Goal: Information Seeking & Learning: Learn about a topic

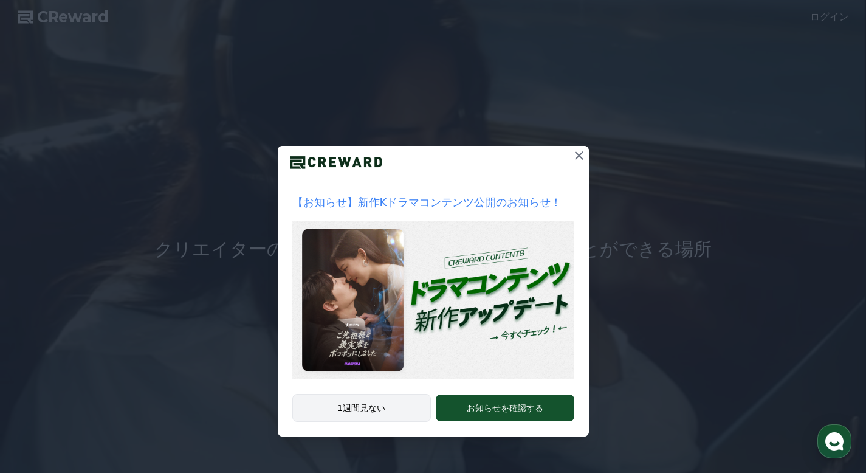
click at [406, 411] on button "1週間見ない" at bounding box center [361, 408] width 139 height 28
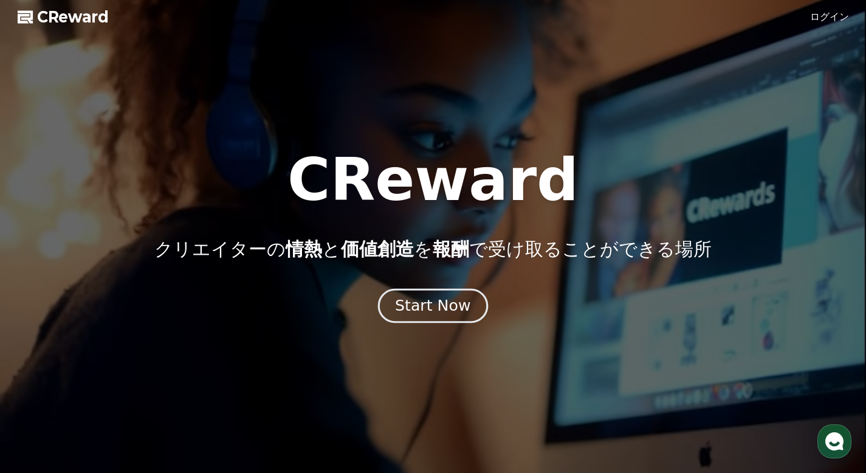
click at [459, 311] on div "Start Now" at bounding box center [432, 305] width 75 height 21
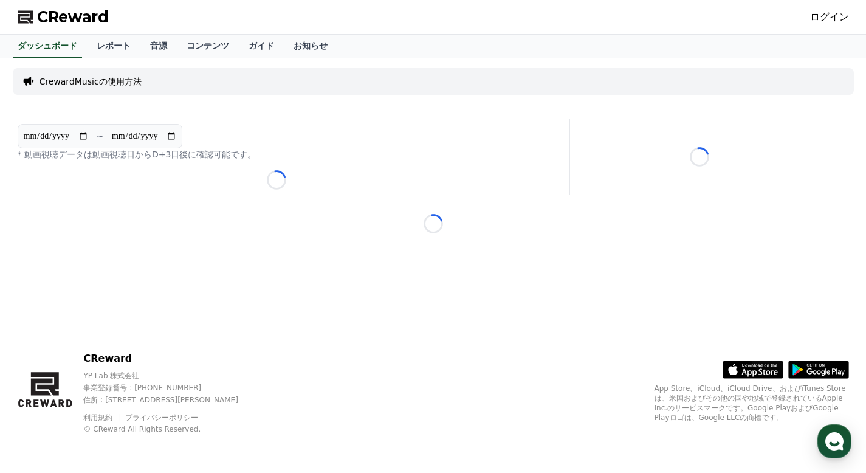
click at [836, 15] on link "ログイン" at bounding box center [829, 17] width 39 height 15
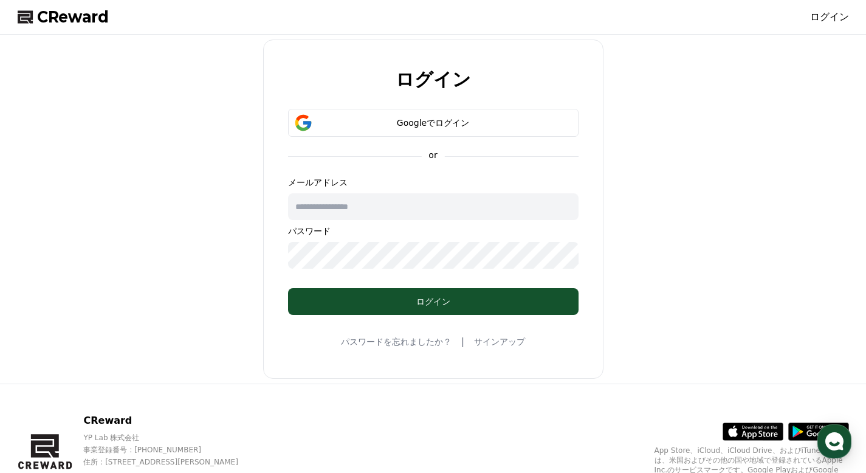
click at [513, 347] on link "サインアップ" at bounding box center [499, 341] width 51 height 12
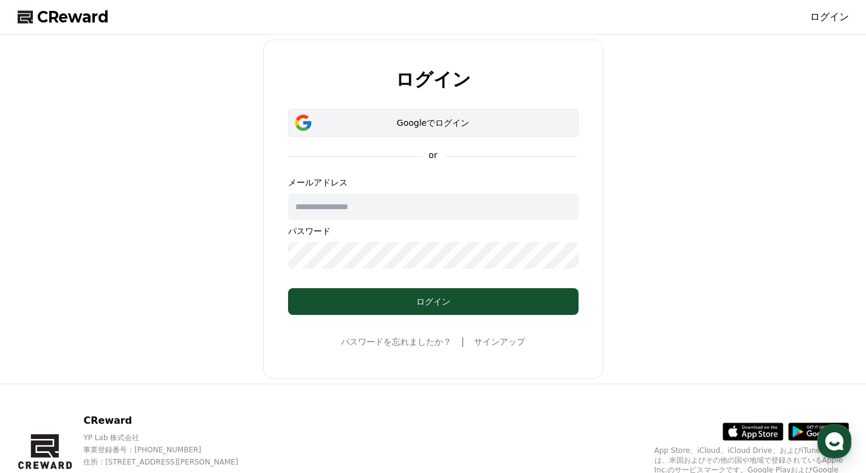
click at [399, 119] on div "Googleでログイン" at bounding box center [433, 123] width 255 height 12
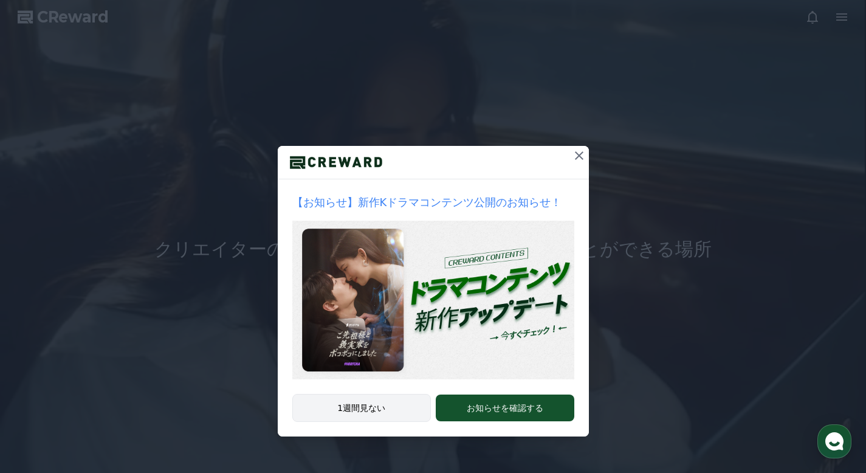
click at [389, 399] on button "1週間見ない" at bounding box center [361, 408] width 139 height 28
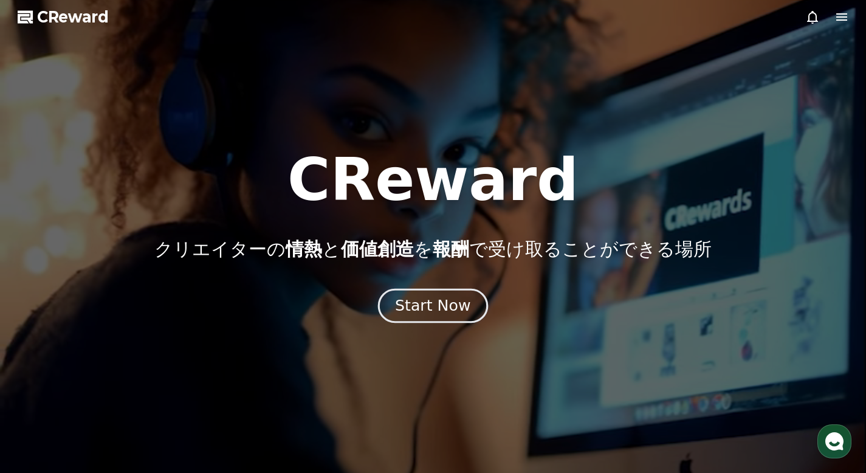
click at [439, 297] on div "Start Now" at bounding box center [432, 305] width 75 height 21
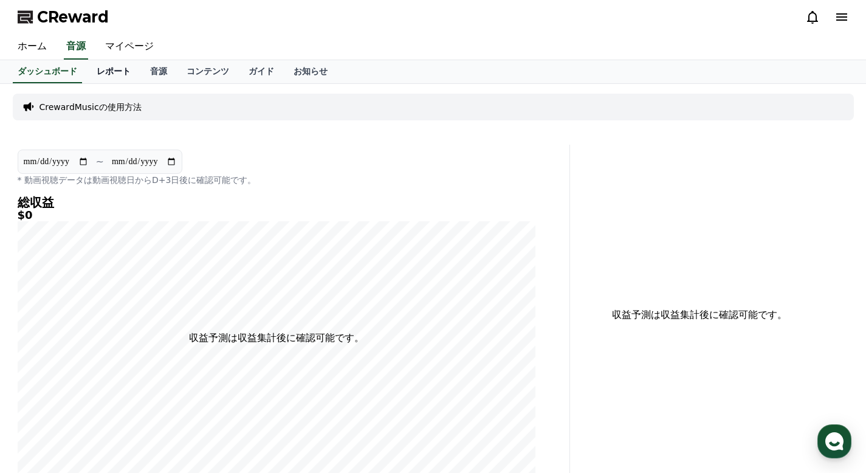
click at [108, 74] on link "レポート" at bounding box center [113, 71] width 53 height 23
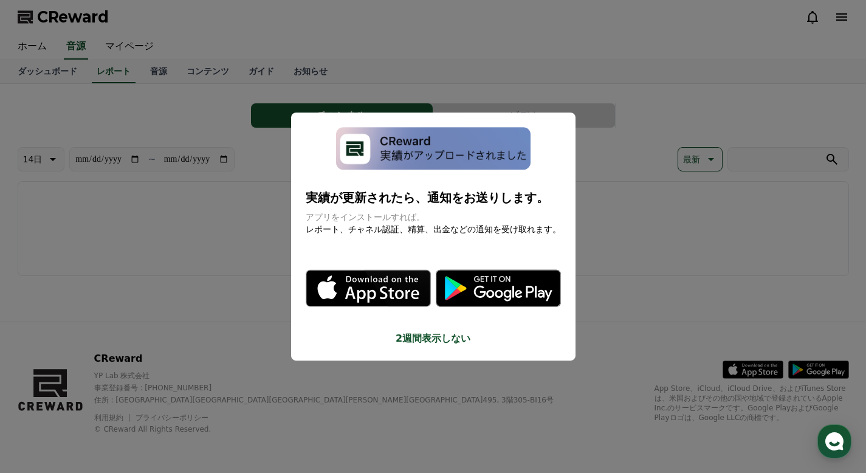
click at [682, 209] on button "close modal" at bounding box center [433, 236] width 866 height 473
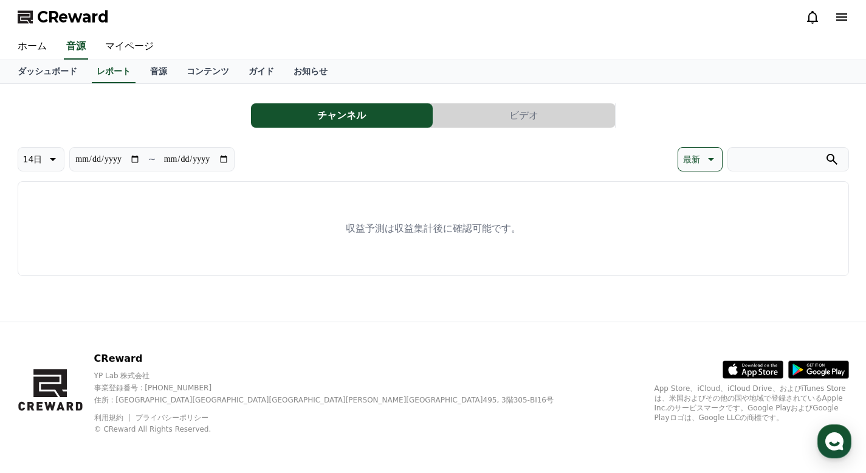
click at [761, 383] on p "App Store、iCloud、iCloud Drive、およびiTunes Storeは、米国およびその他の国や地域で登録されているApple Inc.の…" at bounding box center [751, 402] width 194 height 39
click at [761, 360] on icon at bounding box center [766, 369] width 32 height 18
click at [364, 120] on button "チャンネル" at bounding box center [342, 115] width 182 height 24
click at [153, 74] on link "音源" at bounding box center [158, 71] width 36 height 23
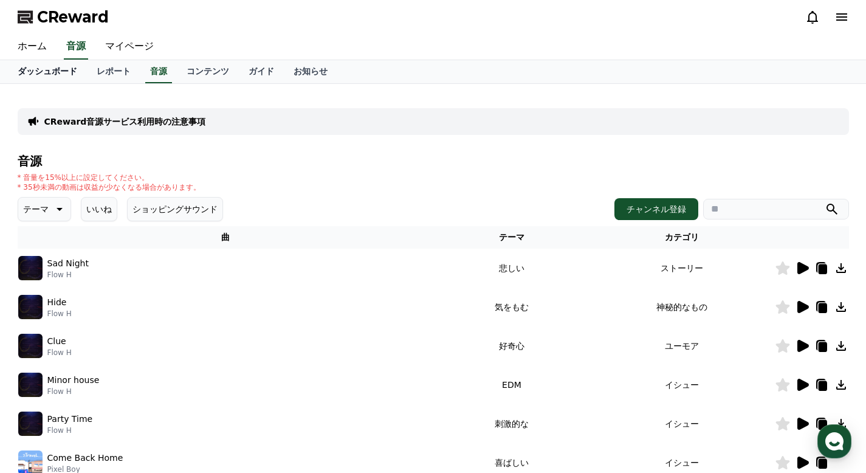
click at [30, 60] on link "ダッシュボード" at bounding box center [47, 71] width 79 height 23
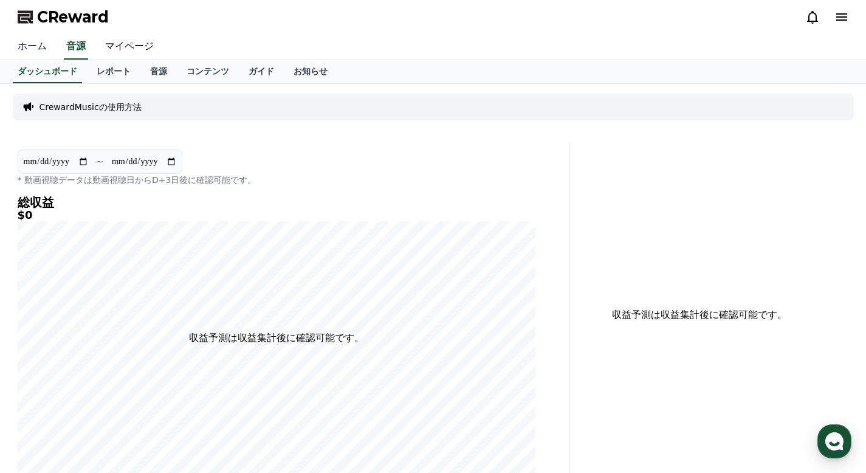
click at [30, 55] on link "ホーム" at bounding box center [32, 47] width 49 height 26
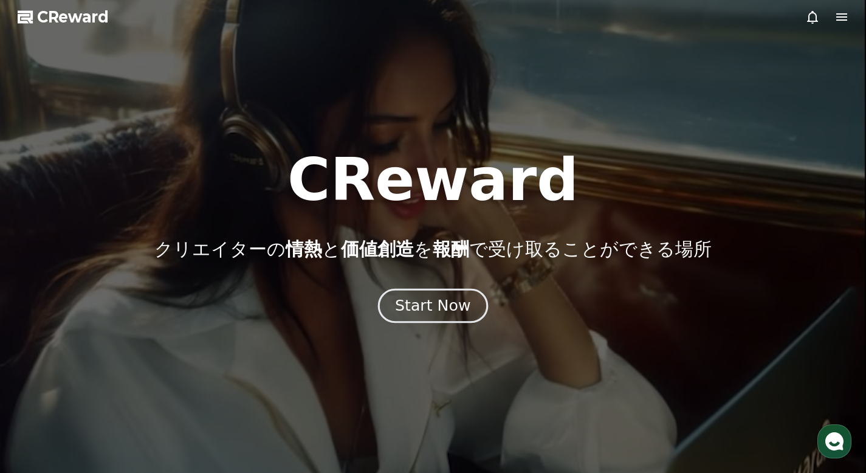
click at [418, 302] on div "Start Now" at bounding box center [432, 305] width 75 height 21
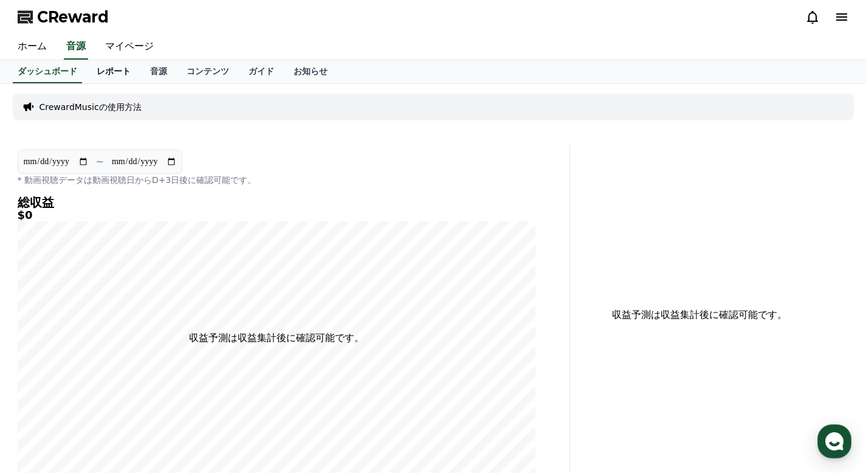
click at [132, 61] on link "レポート" at bounding box center [113, 71] width 53 height 23
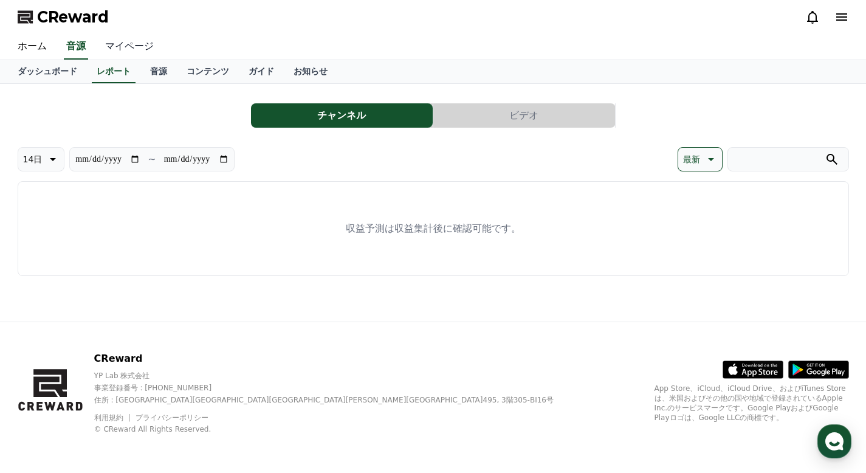
click at [131, 41] on link "マイページ" at bounding box center [129, 47] width 68 height 26
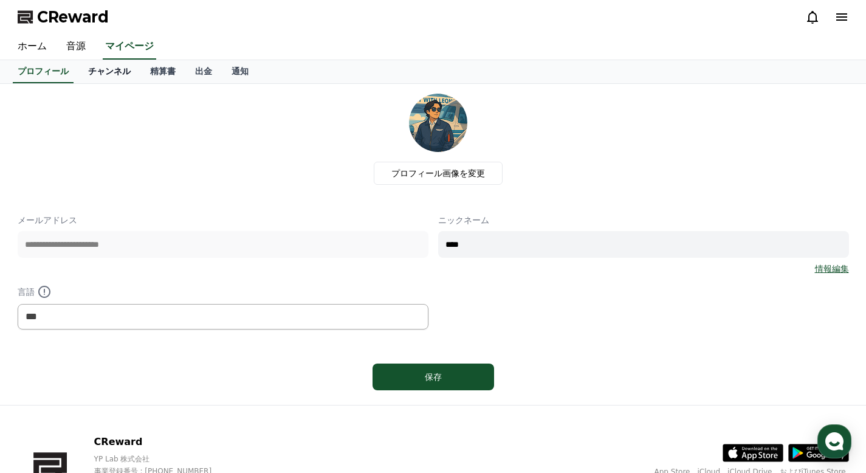
click at [114, 70] on link "チャンネル" at bounding box center [109, 71] width 62 height 23
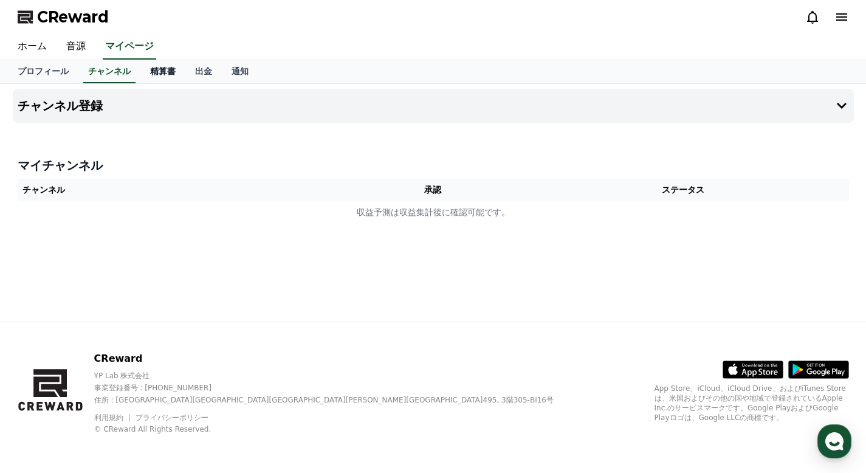
click at [179, 69] on link "精算書" at bounding box center [162, 71] width 45 height 23
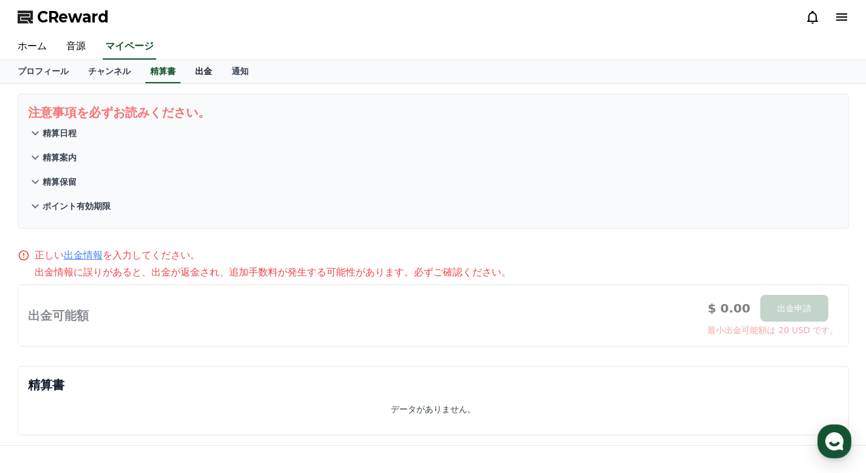
click at [211, 75] on link "出金" at bounding box center [203, 71] width 36 height 23
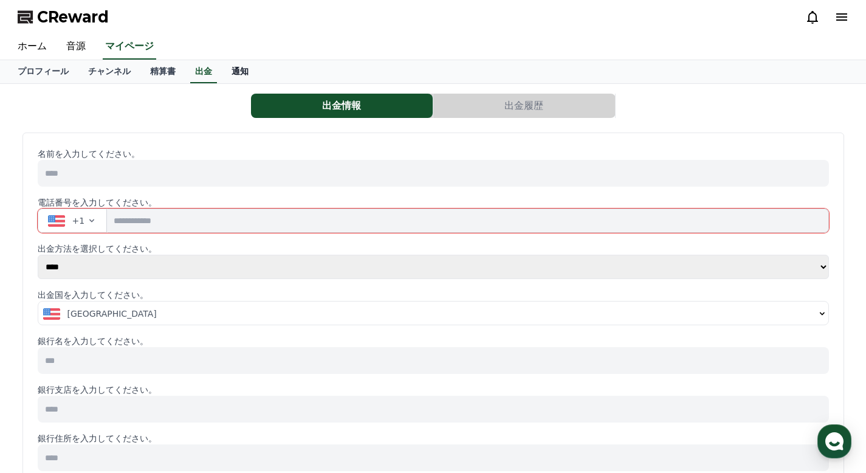
click at [239, 71] on link "通知" at bounding box center [240, 71] width 36 height 23
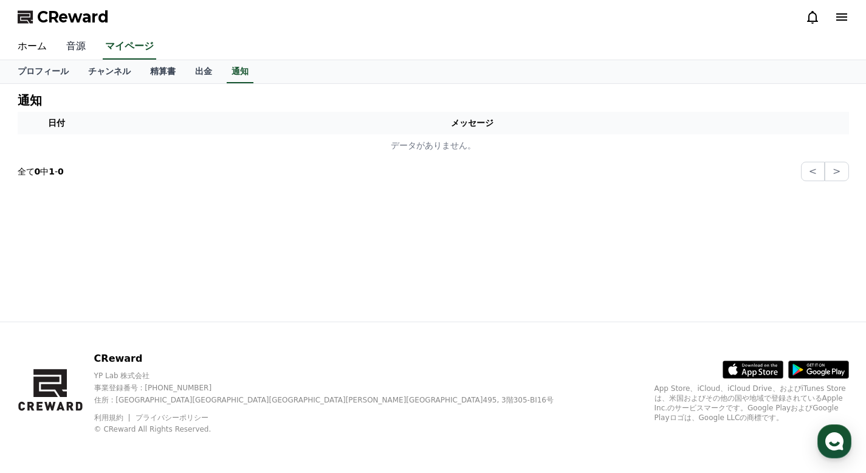
click at [73, 46] on link "音源" at bounding box center [76, 47] width 39 height 26
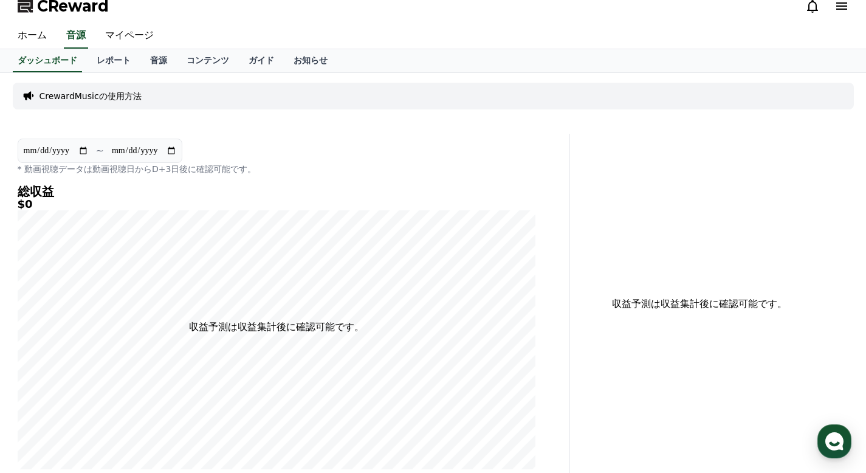
scroll to position [3, 0]
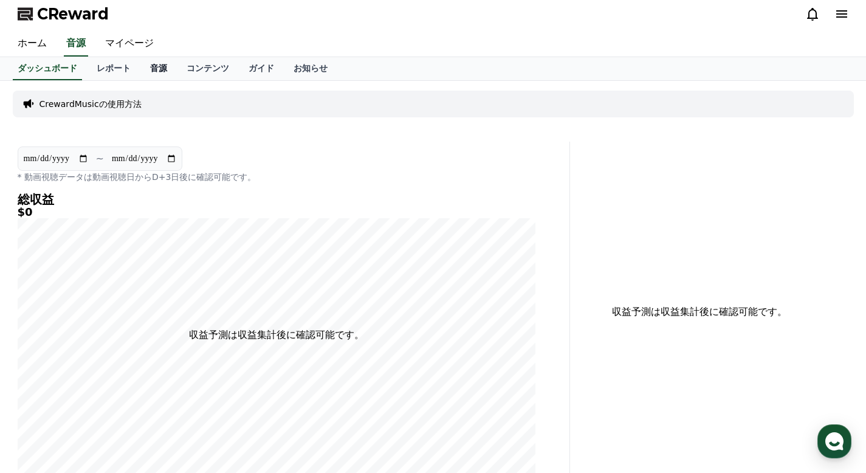
click at [161, 58] on link "音源" at bounding box center [158, 68] width 36 height 23
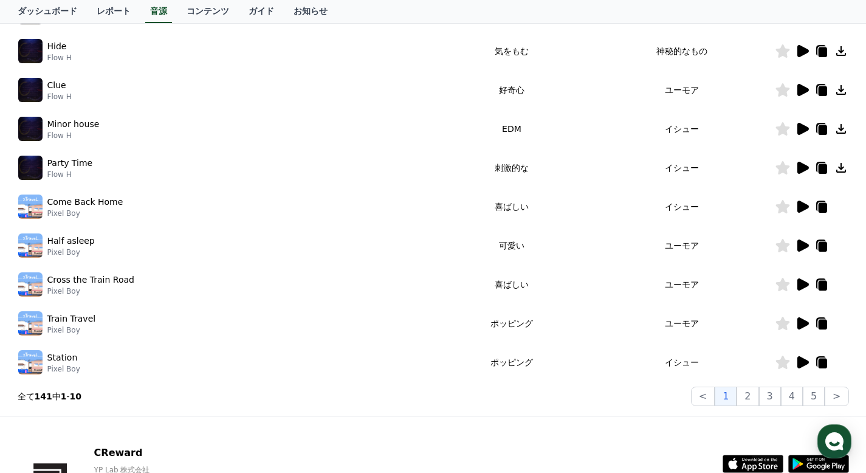
scroll to position [350, 0]
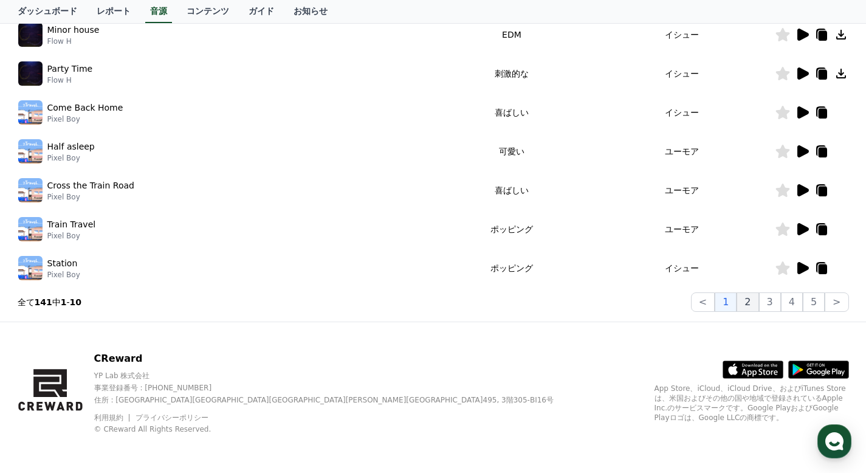
click at [759, 300] on button "2" at bounding box center [770, 301] width 22 height 19
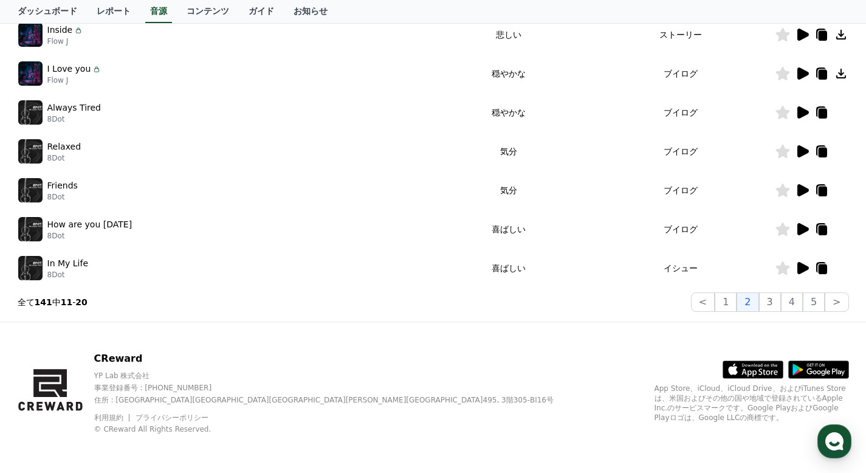
scroll to position [346, 0]
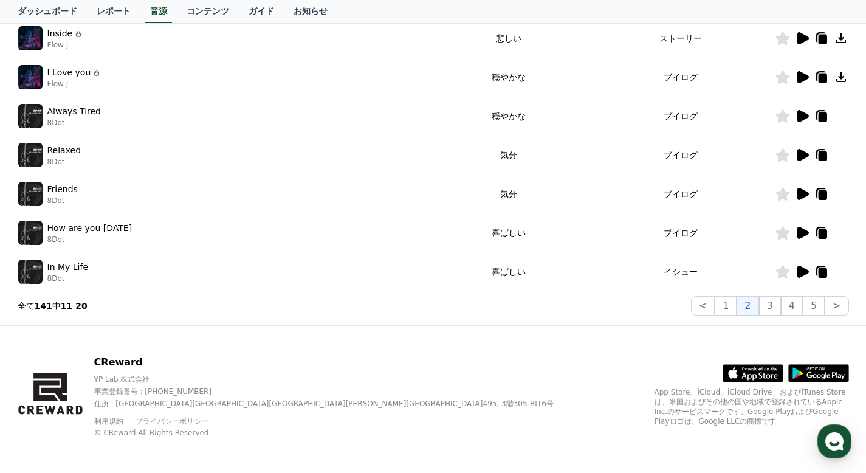
click at [48, 158] on p "8Dot" at bounding box center [64, 162] width 34 height 10
click at [803, 158] on icon at bounding box center [803, 155] width 12 height 12
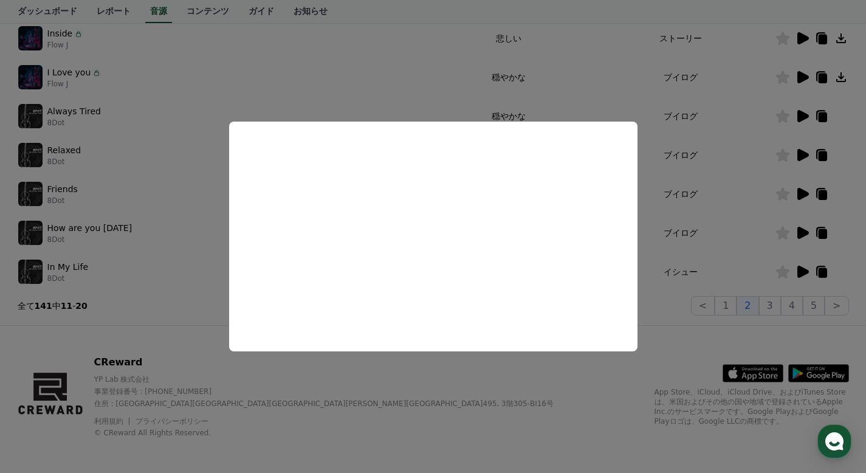
click at [539, 86] on button "close modal" at bounding box center [433, 236] width 866 height 473
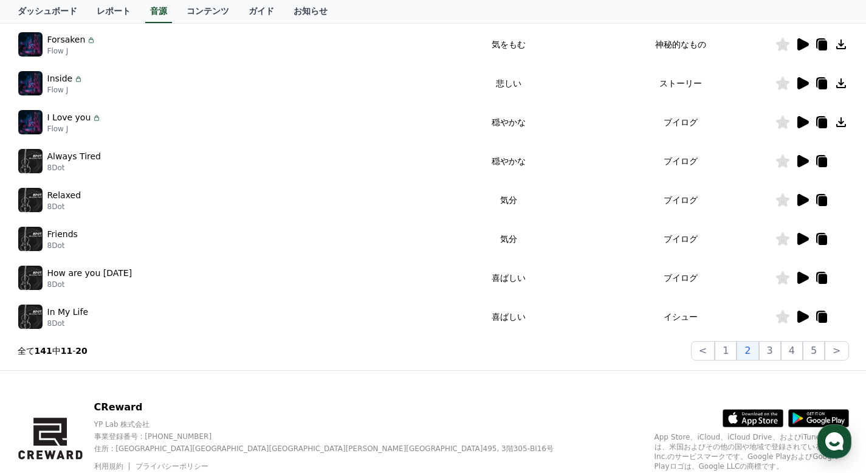
scroll to position [305, 0]
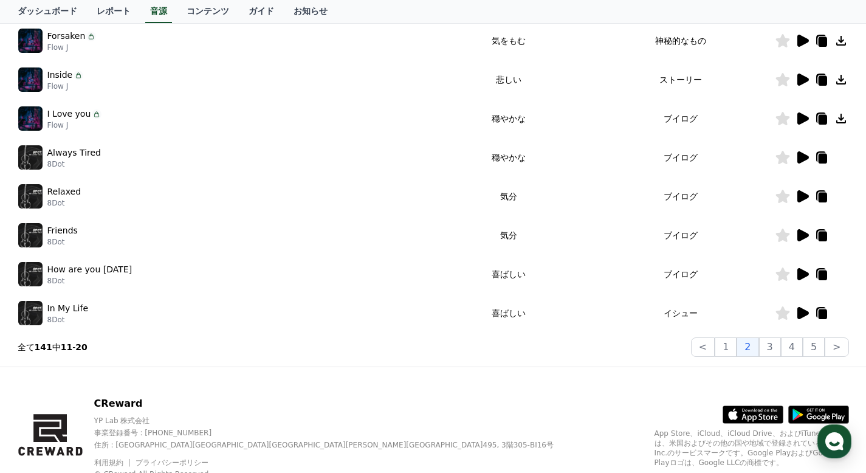
click at [54, 321] on p "8Dot" at bounding box center [67, 320] width 41 height 10
click at [37, 316] on img at bounding box center [30, 313] width 24 height 24
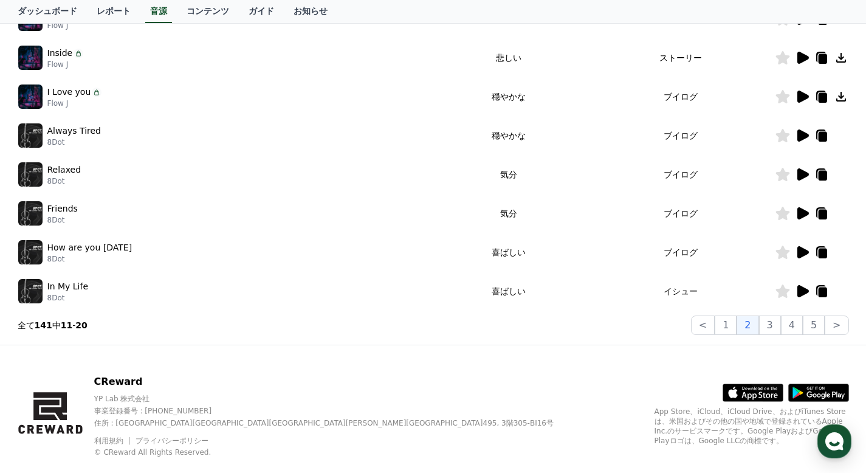
click at [801, 294] on icon at bounding box center [803, 291] width 12 height 12
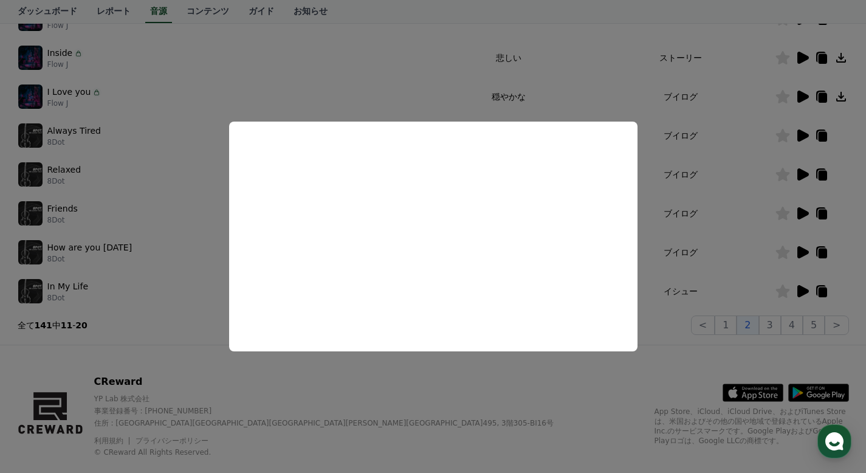
click at [532, 66] on button "close modal" at bounding box center [433, 236] width 866 height 473
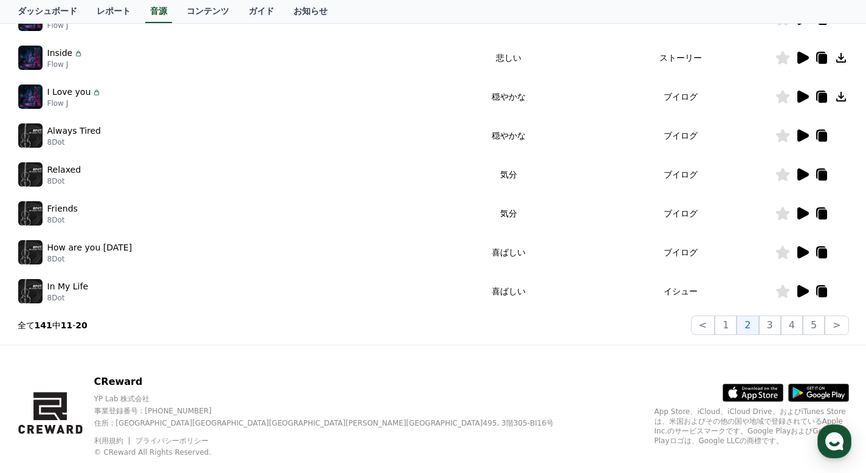
click at [800, 290] on icon at bounding box center [803, 291] width 12 height 12
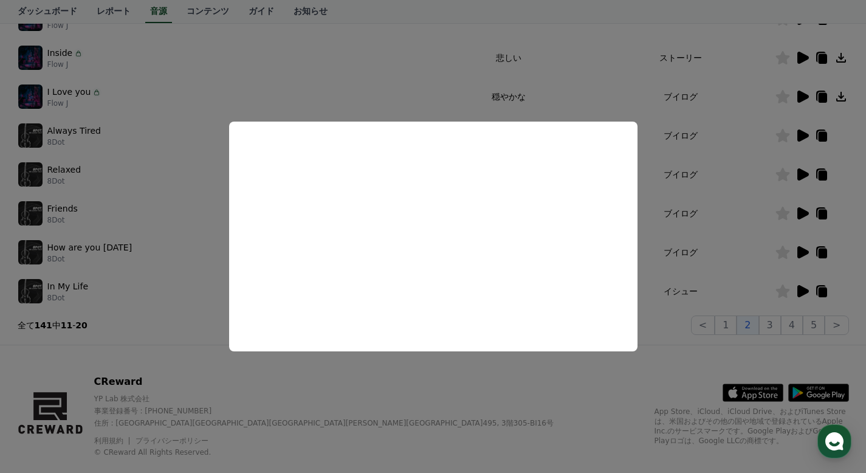
click at [360, 397] on button "close modal" at bounding box center [433, 236] width 866 height 473
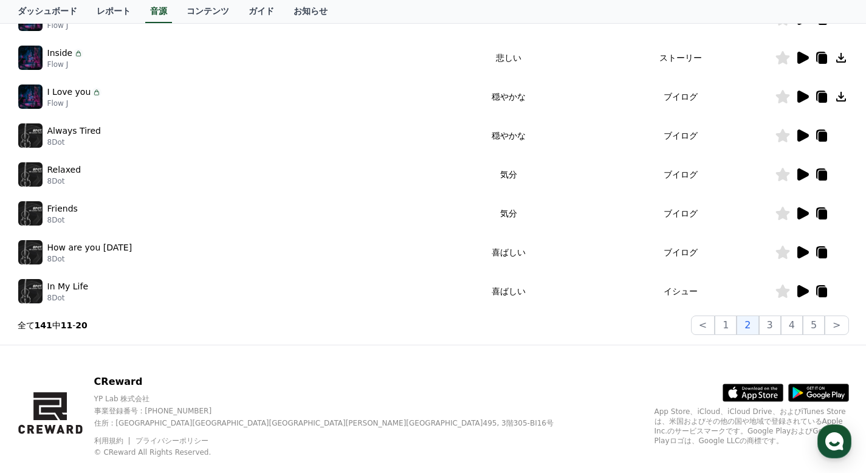
click at [809, 250] on icon at bounding box center [802, 252] width 15 height 15
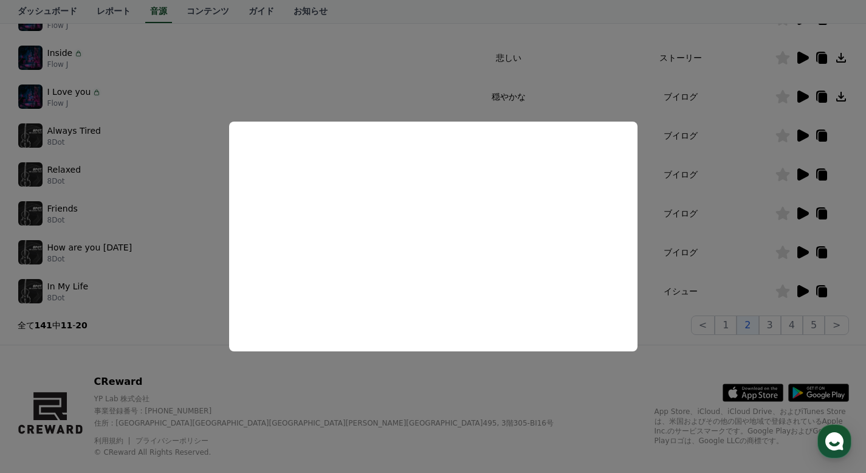
click at [409, 376] on button "close modal" at bounding box center [433, 236] width 866 height 473
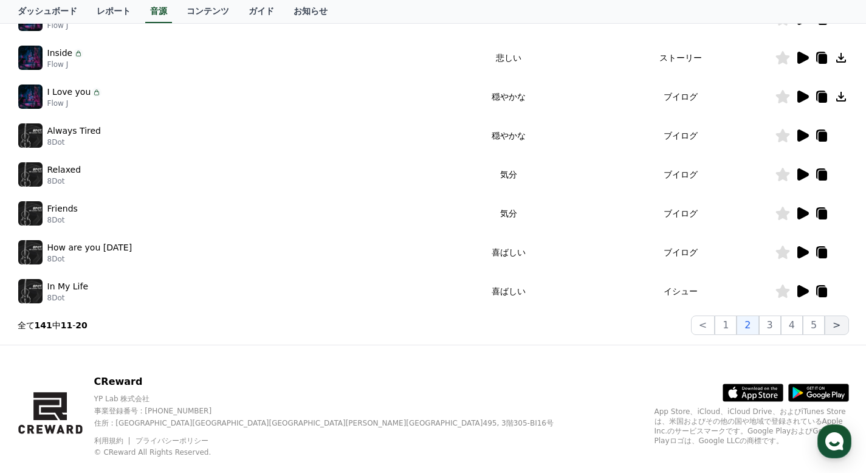
click at [838, 326] on button ">" at bounding box center [837, 324] width 24 height 19
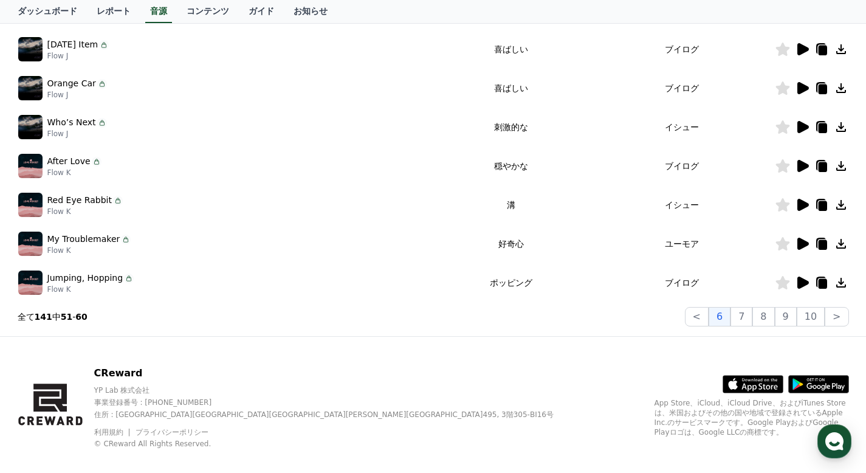
scroll to position [309, 0]
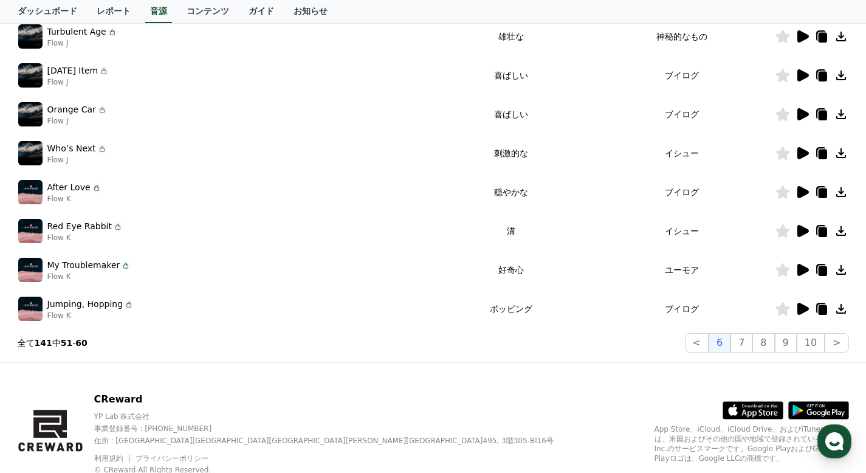
click at [801, 151] on icon at bounding box center [803, 153] width 12 height 12
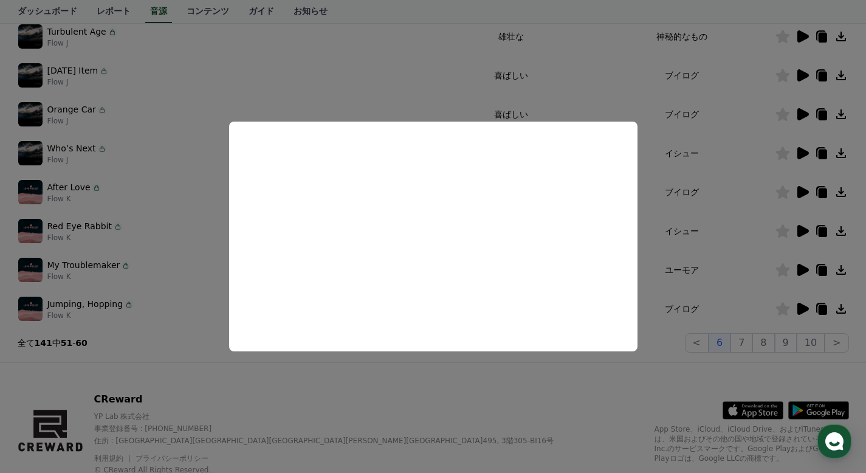
click at [671, 165] on button "close modal" at bounding box center [433, 236] width 866 height 473
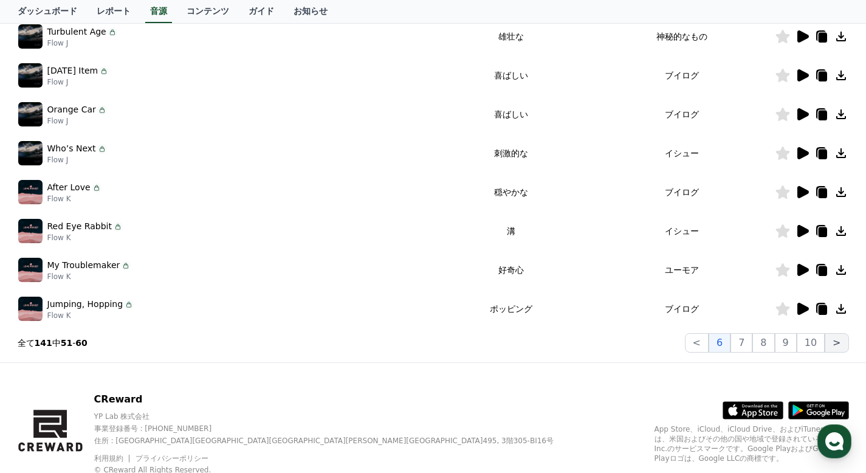
click at [842, 339] on button ">" at bounding box center [837, 342] width 24 height 19
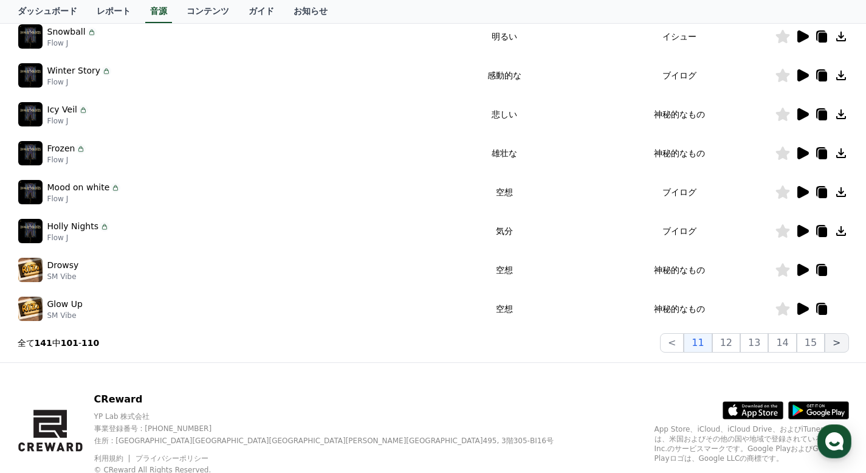
click at [842, 339] on button ">" at bounding box center [837, 342] width 24 height 19
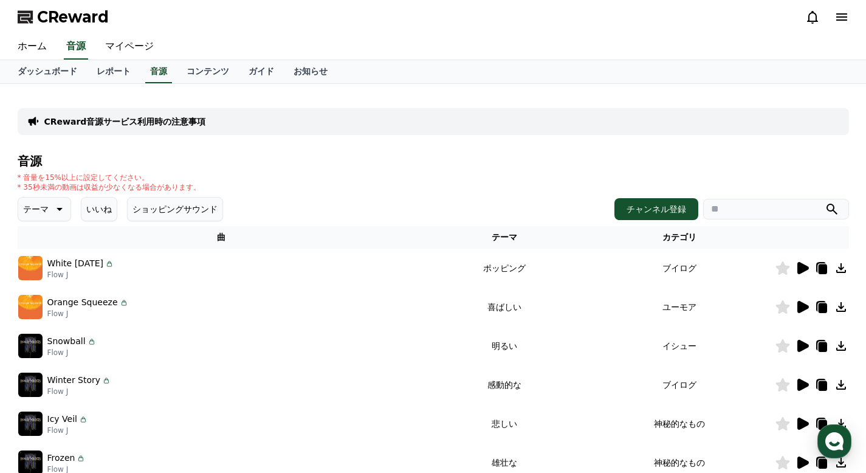
click at [46, 204] on p "テーマ" at bounding box center [36, 209] width 26 height 17
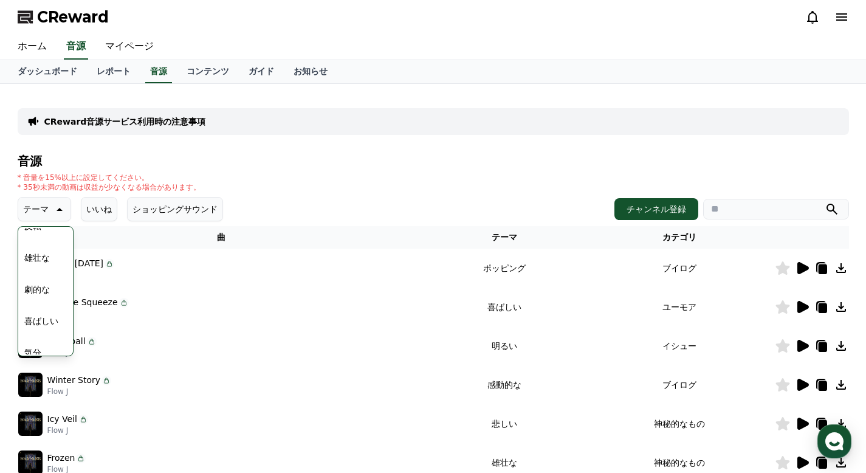
scroll to position [238, 0]
click at [33, 283] on button "劇的な" at bounding box center [36, 287] width 35 height 27
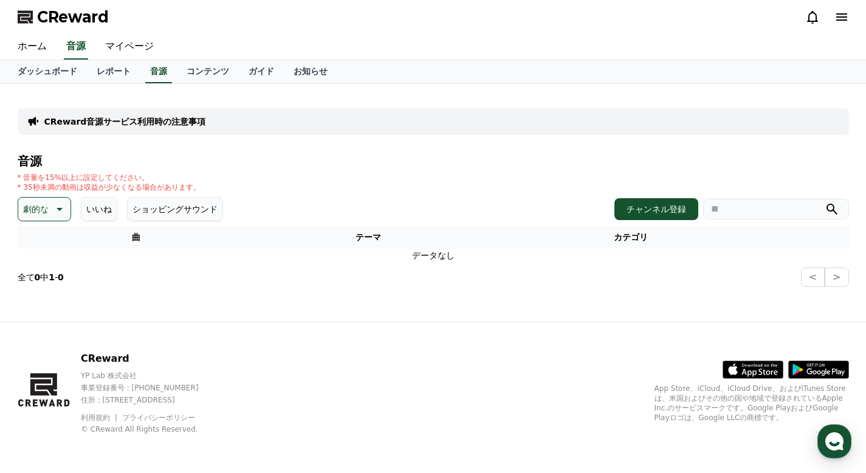
click at [44, 209] on p "劇的な" at bounding box center [36, 209] width 26 height 17
click at [45, 338] on button "喜劇的な" at bounding box center [41, 341] width 44 height 27
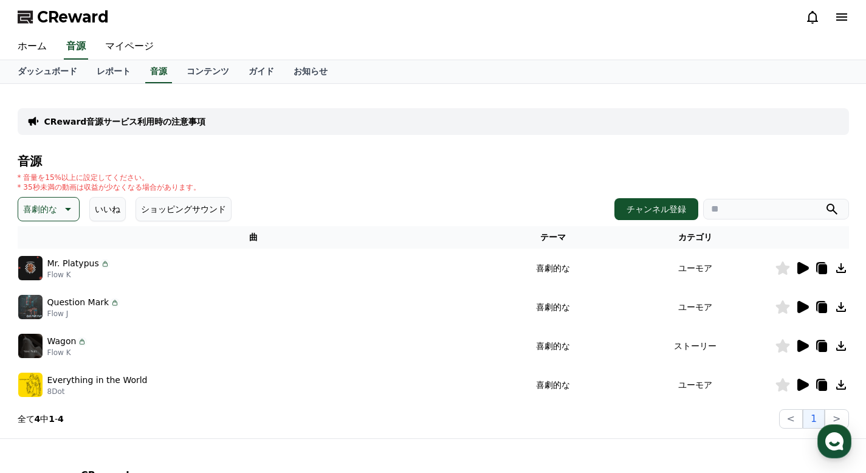
click at [801, 266] on icon at bounding box center [803, 268] width 12 height 12
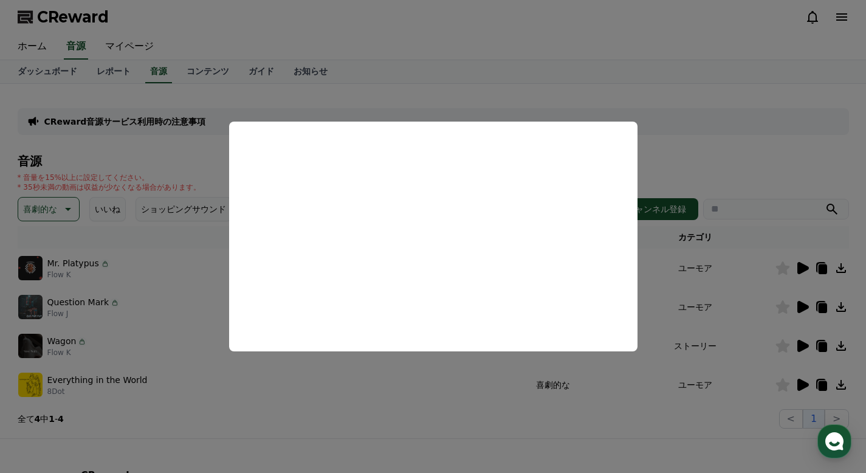
click at [696, 140] on button "close modal" at bounding box center [433, 236] width 866 height 473
